Goal: Task Accomplishment & Management: Complete application form

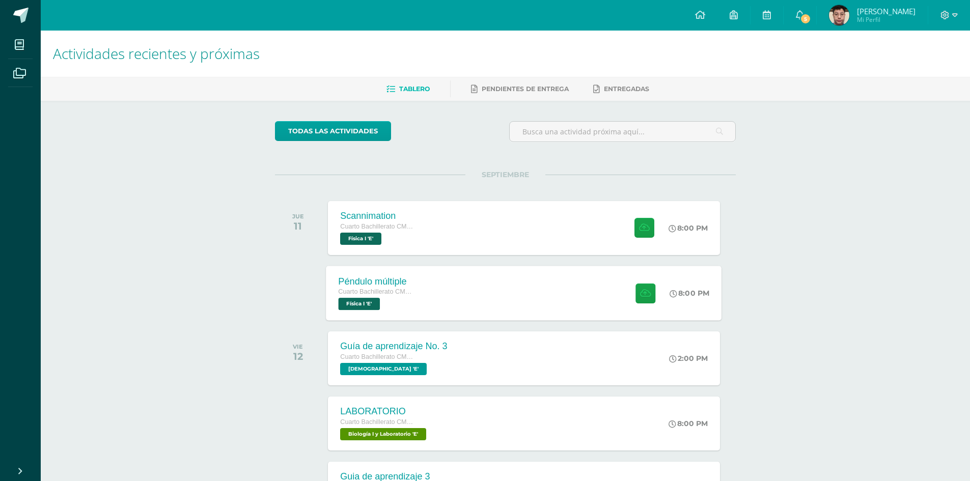
click at [655, 287] on div at bounding box center [643, 293] width 50 height 54
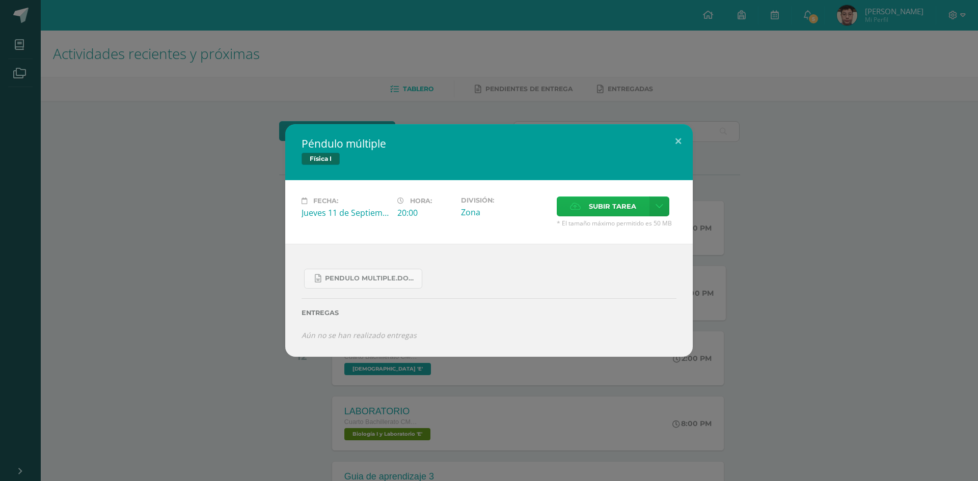
click at [592, 209] on span "Subir tarea" at bounding box center [612, 206] width 47 height 19
click at [0, 0] on input "Subir tarea" at bounding box center [0, 0] width 0 height 0
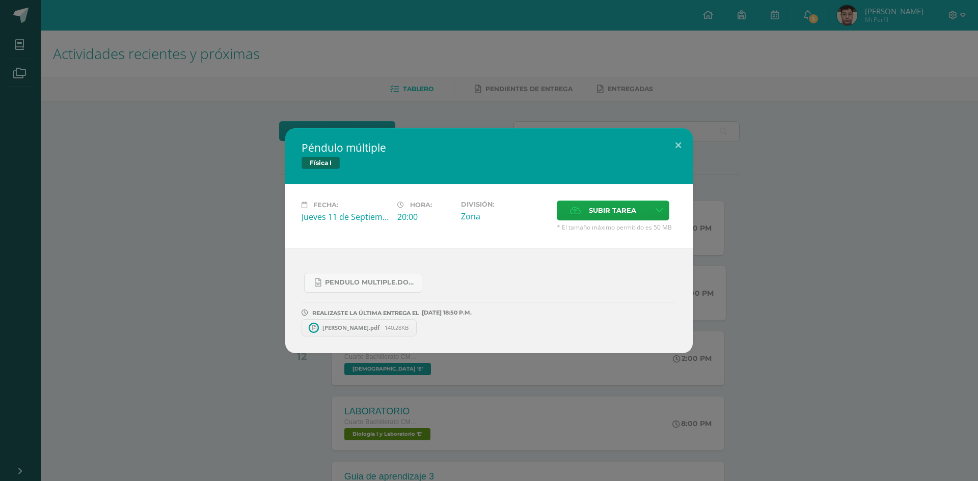
click at [346, 328] on span "[PERSON_NAME].pdf" at bounding box center [350, 328] width 67 height 8
click at [218, 273] on div "Péndulo múltiple Física I Fecha: [DATE] Hora: 20:00 División: Zona" at bounding box center [488, 240] width 969 height 225
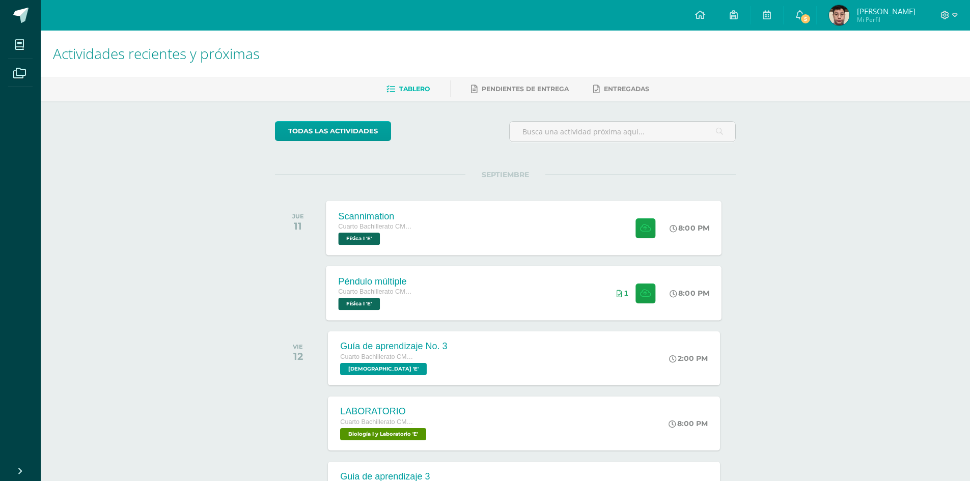
click at [435, 223] on div "Scannimation Cuarto Bachillerato CMP Bachillerato en CCLL con Orientación en Co…" at bounding box center [524, 228] width 396 height 54
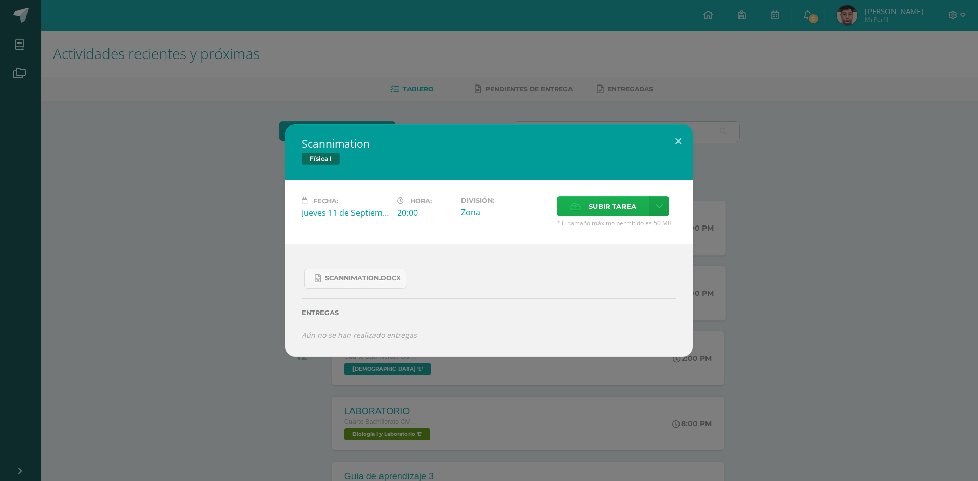
click at [574, 199] on label "Subir tarea" at bounding box center [602, 207] width 93 height 20
click at [0, 0] on input "Subir tarea" at bounding box center [0, 0] width 0 height 0
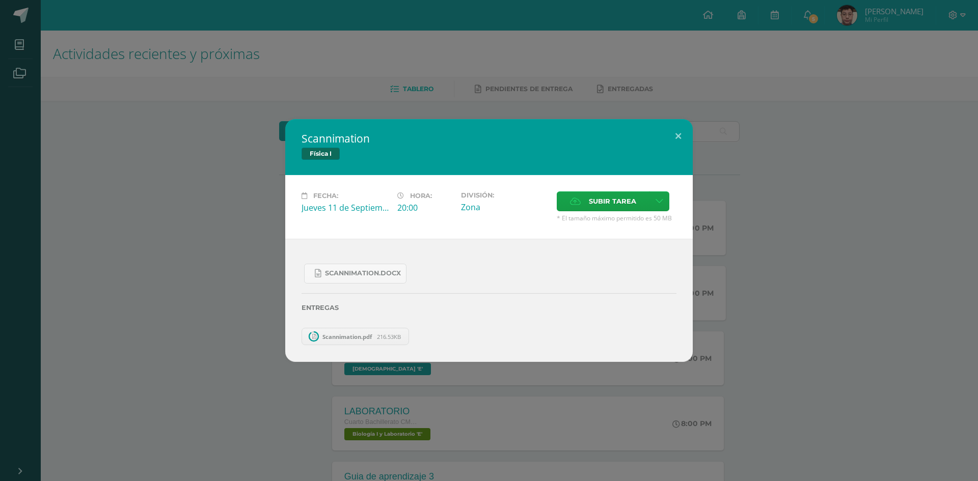
click at [344, 340] on div "Scannimation.docx Entregas Scannimation.pdf 216.53KB ¿Deseas retirar la entrega…" at bounding box center [488, 300] width 407 height 123
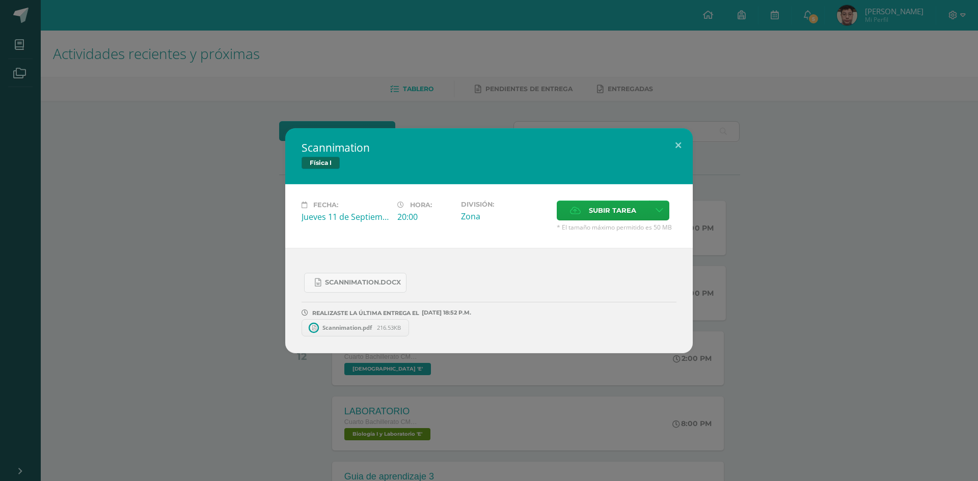
click at [343, 328] on span "Scannimation.pdf" at bounding box center [347, 328] width 60 height 8
click at [340, 335] on link "Scannimation.pdf 216.53KB" at bounding box center [360, 327] width 118 height 17
click at [221, 263] on div "Scannimation Física I Fecha: [DATE] Hora: 20:00 División: Zona Cancelar" at bounding box center [488, 240] width 969 height 225
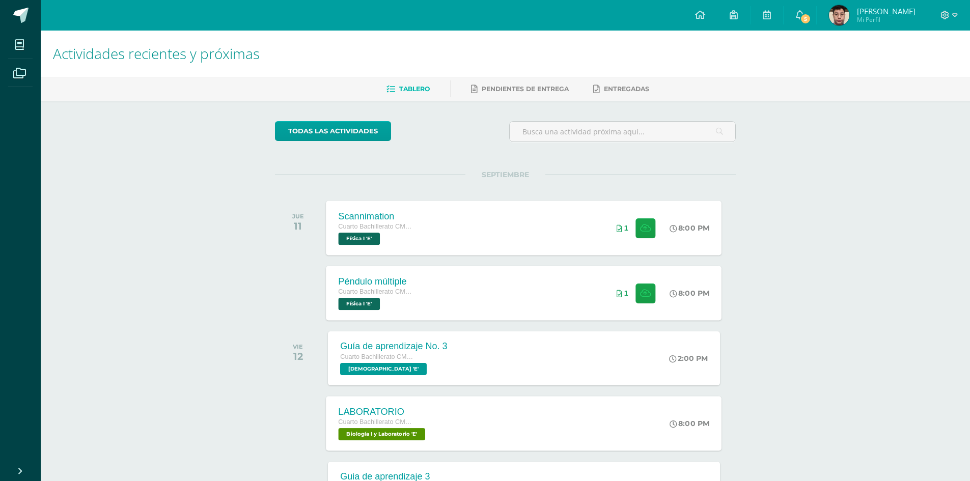
scroll to position [153, 0]
